Goal: Task Accomplishment & Management: Complete application form

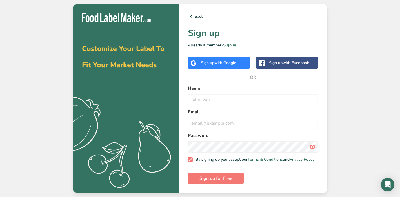
click at [230, 104] on form "Name Email Password By signing up you accept our Terms & Conditions and Privacy…" at bounding box center [253, 134] width 130 height 99
click at [233, 98] on input "text" at bounding box center [253, 99] width 130 height 11
type input "[PERSON_NAME]"
click at [231, 118] on input "email" at bounding box center [253, 123] width 130 height 11
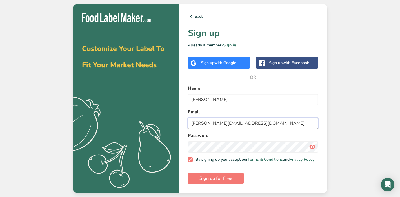
type input "[PERSON_NAME][EMAIL_ADDRESS][DOMAIN_NAME]"
click at [200, 179] on span "Sign up for Free" at bounding box center [215, 178] width 33 height 7
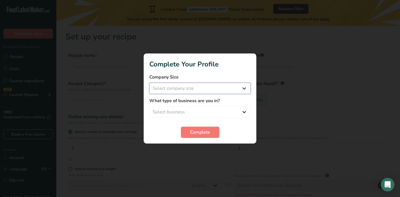
click at [211, 86] on select "Select company size Fewer than 10 Employees 10 to 50 Employees 51 to 500 Employ…" at bounding box center [199, 88] width 101 height 11
click at [199, 110] on select "Select business Packaged Food Manufacturer Restaurant & Cafe Bakery Meal Plans …" at bounding box center [199, 111] width 101 height 11
click at [204, 88] on select "Fewer than 10 Employees 10 to 50 Employees 51 to 500 Employees Over 500 Employe…" at bounding box center [199, 88] width 101 height 11
select select "1"
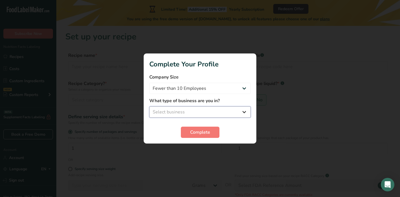
click at [185, 112] on select "Select business Packaged Food Manufacturer Restaurant & Cafe Bakery Meal Plans …" at bounding box center [199, 111] width 101 height 11
select select "3"
click at [189, 131] on button "Complete" at bounding box center [200, 132] width 39 height 11
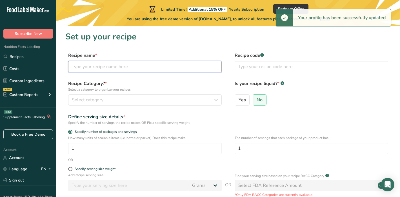
click at [153, 66] on input "text" at bounding box center [144, 66] width 153 height 11
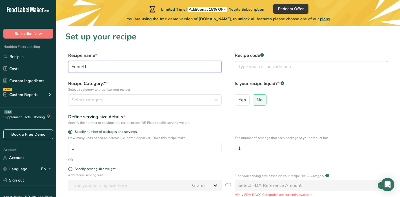
type input "Funfetti"
click at [266, 70] on input "text" at bounding box center [310, 66] width 153 height 11
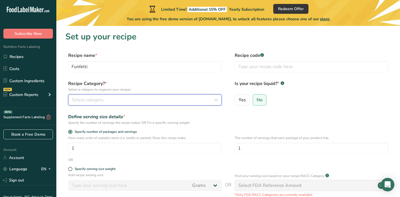
click at [143, 101] on div "Select category" at bounding box center [143, 100] width 143 height 7
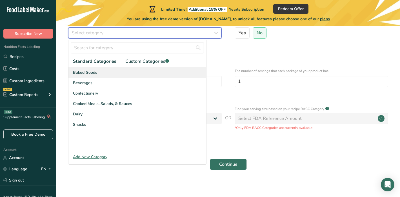
scroll to position [70, 0]
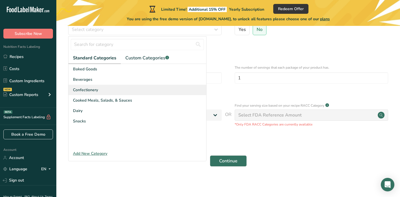
click at [107, 88] on div "Confectionery" at bounding box center [137, 90] width 138 height 10
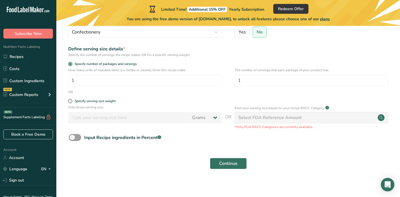
scroll to position [68, 0]
click at [74, 138] on span at bounding box center [75, 136] width 12 height 7
click at [72, 138] on input "Input Recipe ingredients in Percent .a-a{fill:#347362;}.b-a{fill:#fff;}" at bounding box center [71, 137] width 4 height 4
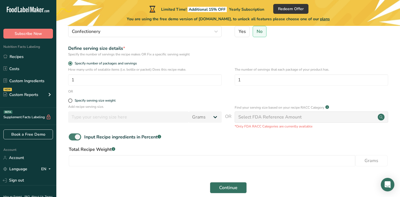
click at [74, 138] on span at bounding box center [75, 136] width 12 height 7
click at [72, 138] on input "Input Recipe ingredients in Percent .a-a{fill:#347362;}.b-a{fill:#fff;}" at bounding box center [71, 137] width 4 height 4
checkbox input "false"
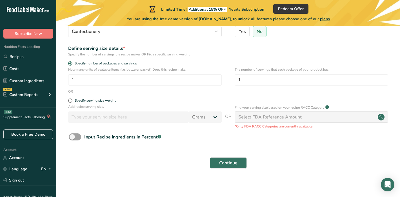
click at [263, 121] on div "Select FDA Reference Amount" at bounding box center [310, 116] width 153 height 11
click at [265, 114] on div "Select FDA Reference Amount" at bounding box center [269, 117] width 63 height 7
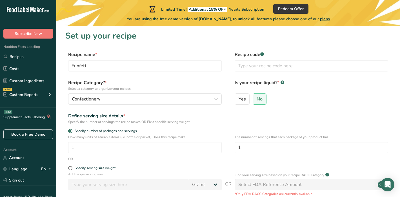
scroll to position [0, 0]
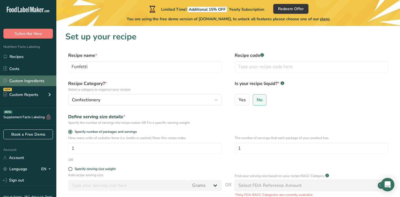
click at [23, 84] on link "Custom Ingredients" at bounding box center [28, 80] width 56 height 11
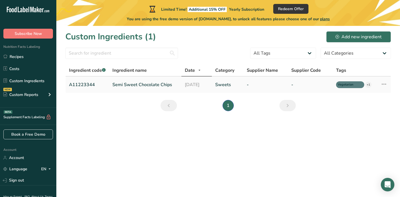
click at [383, 84] on icon at bounding box center [383, 84] width 7 height 10
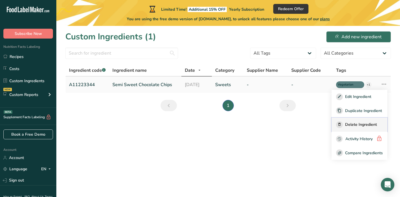
click at [358, 126] on span "Delete Ingredient" at bounding box center [361, 125] width 32 height 6
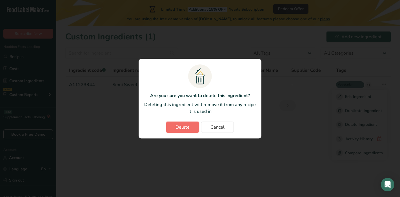
click at [187, 127] on span "Delete" at bounding box center [182, 127] width 14 height 7
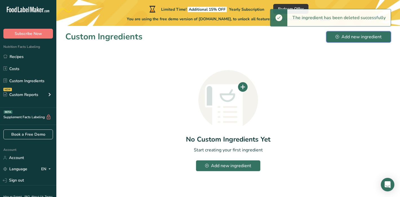
click at [343, 42] on button "Add new ingredient" at bounding box center [358, 36] width 65 height 11
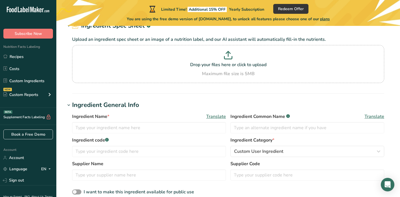
scroll to position [32, 0]
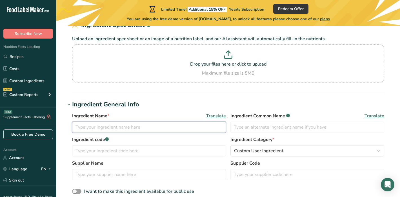
click at [151, 128] on input "text" at bounding box center [149, 127] width 154 height 11
type input "[PERSON_NAME] [PERSON_NAME]"
click at [287, 176] on input "text" at bounding box center [307, 174] width 154 height 11
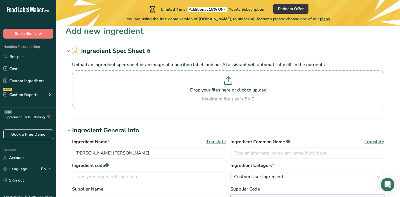
scroll to position [0, 0]
